Goal: Transaction & Acquisition: Purchase product/service

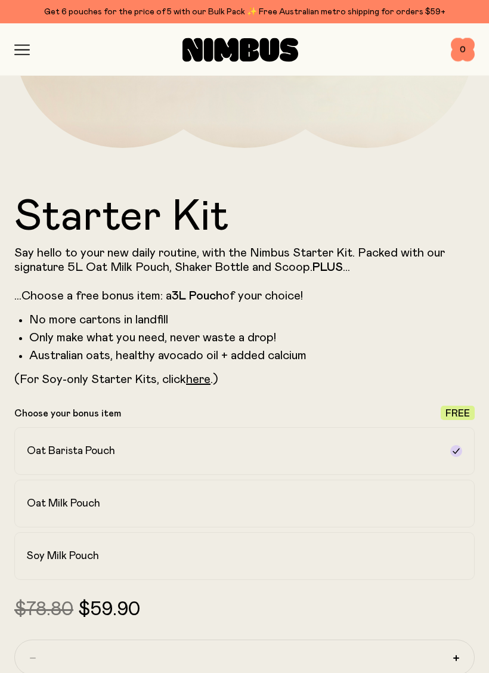
scroll to position [404, 0]
click at [292, 565] on label "Soy Milk Pouch" at bounding box center [244, 555] width 460 height 48
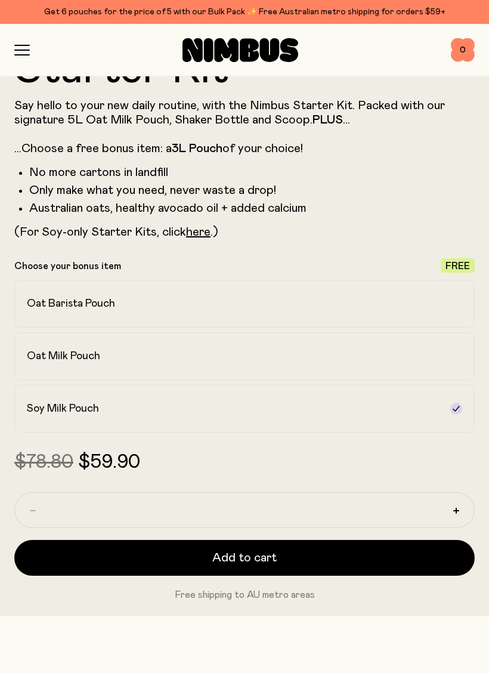
scroll to position [551, 0]
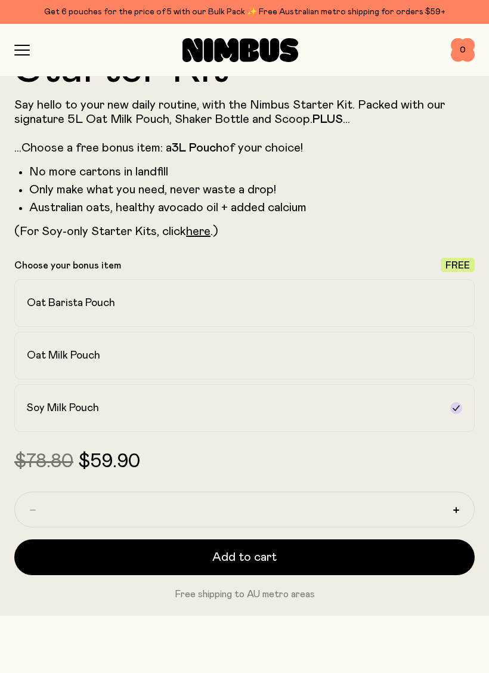
click at [193, 231] on link "here" at bounding box center [198, 231] width 24 height 12
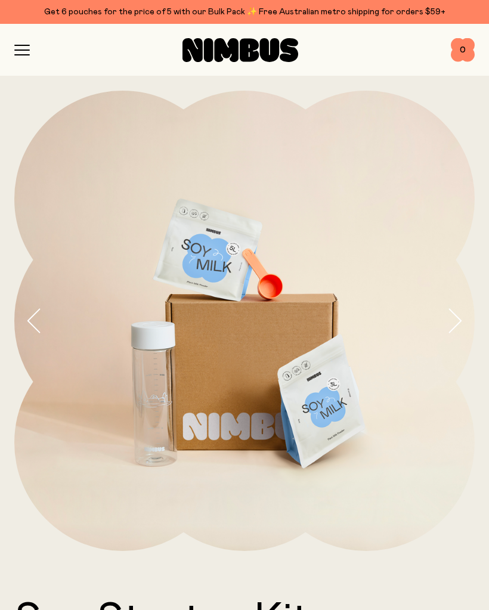
click at [21, 45] on icon "button" at bounding box center [22, 50] width 16 height 11
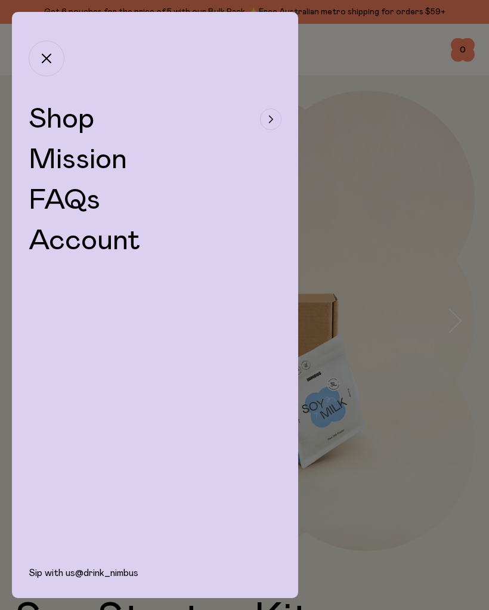
click at [64, 128] on span "Shop" at bounding box center [62, 119] width 66 height 29
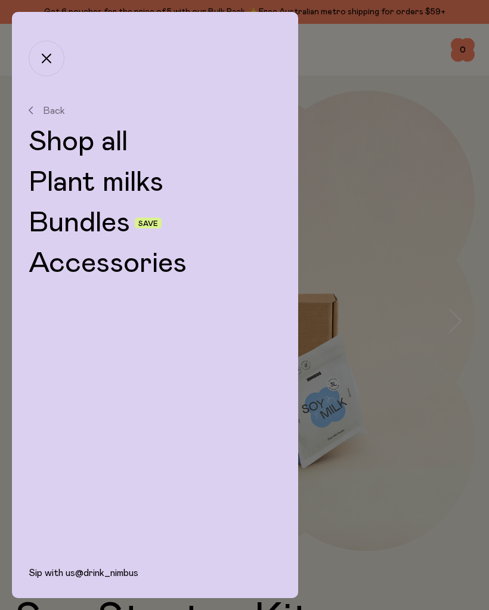
click at [173, 180] on link "Plant milks" at bounding box center [155, 182] width 253 height 29
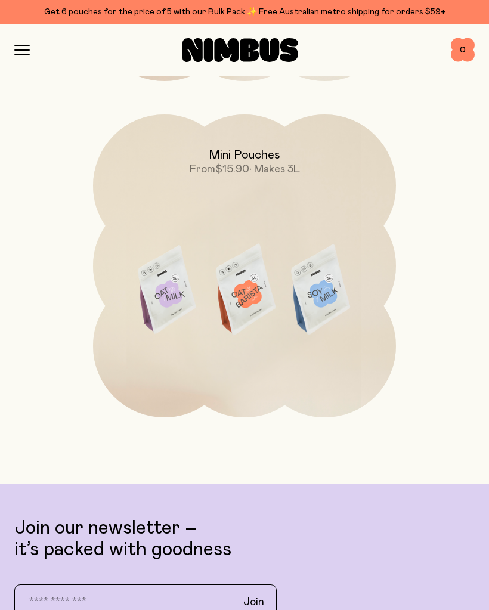
scroll to position [1145, 0]
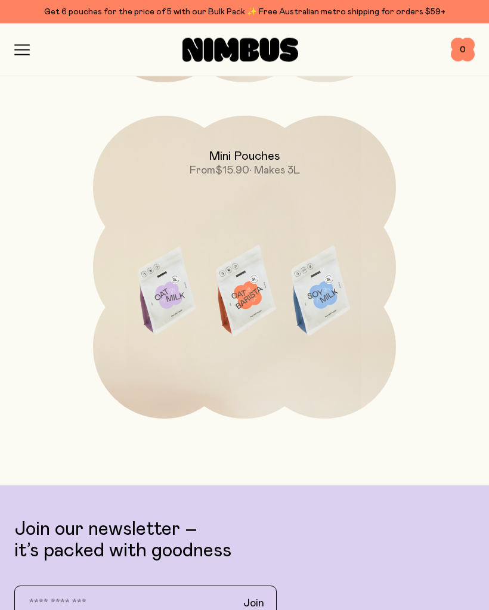
click at [23, 51] on icon "button" at bounding box center [22, 50] width 16 height 11
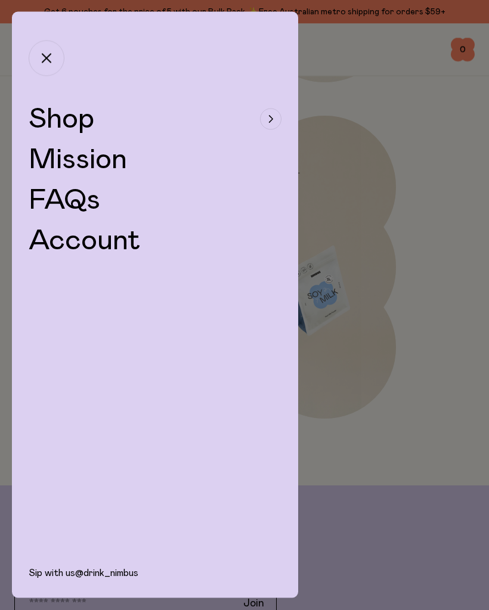
scroll to position [1146, 0]
click at [271, 119] on icon "button" at bounding box center [270, 119] width 5 height 7
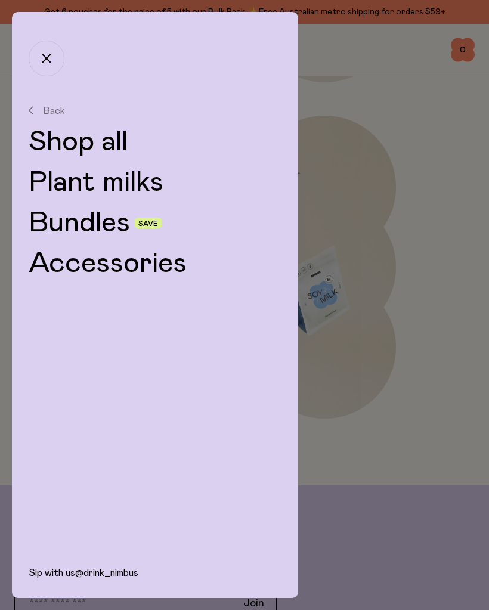
click at [143, 222] on span "Save" at bounding box center [148, 223] width 20 height 7
click at [91, 221] on link "Bundles" at bounding box center [79, 223] width 101 height 29
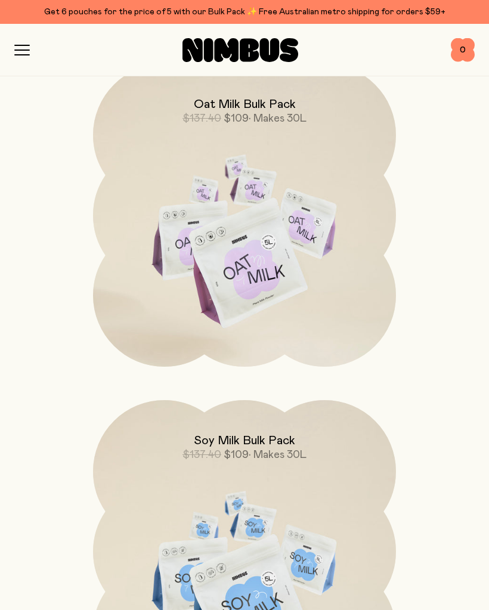
scroll to position [1189, 0]
